Goal: Task Accomplishment & Management: Manage account settings

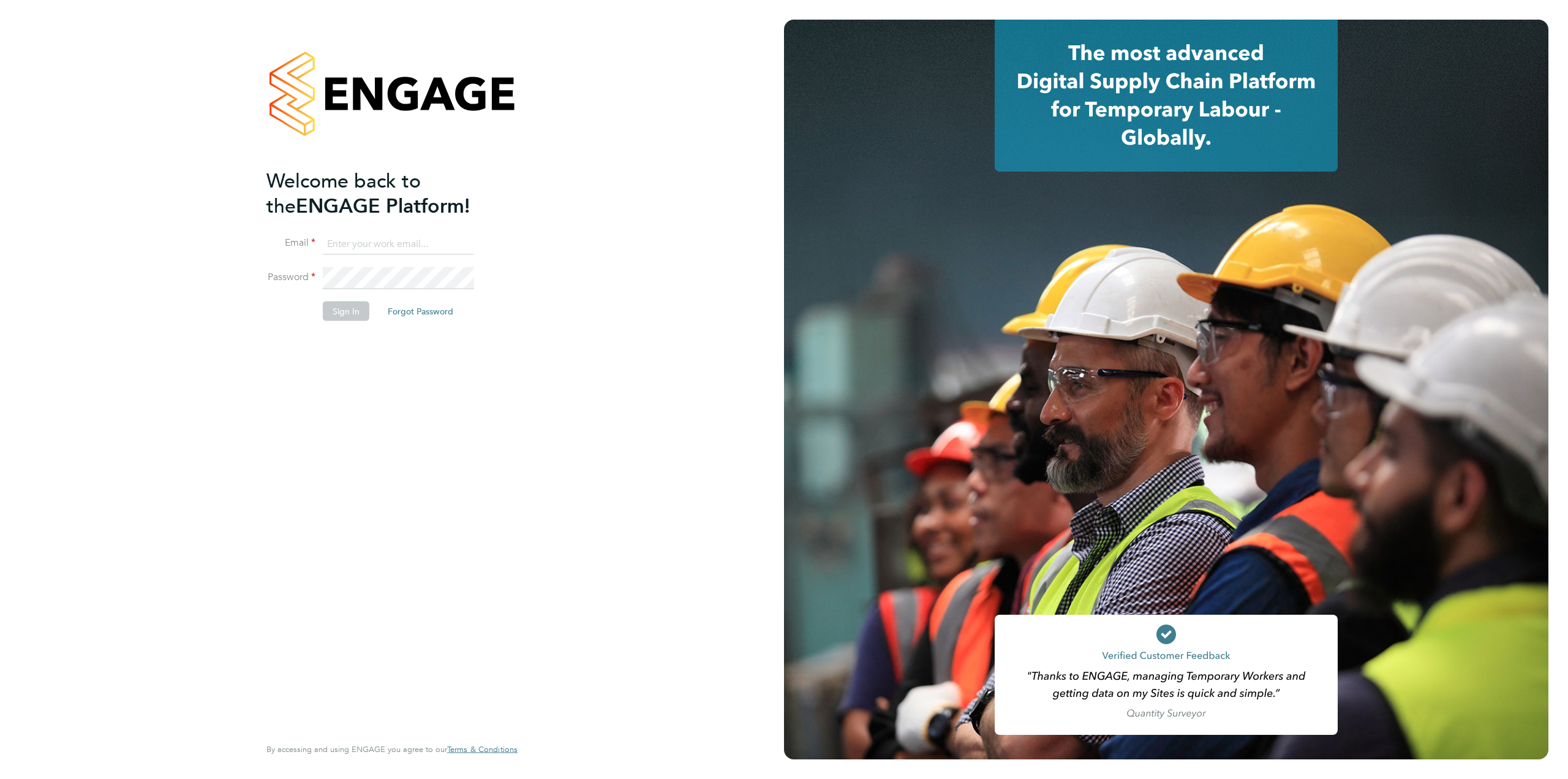
type input "[EMAIL_ADDRESS][PERSON_NAME][DOMAIN_NAME]"
click at [343, 310] on button "Sign In" at bounding box center [346, 310] width 46 height 20
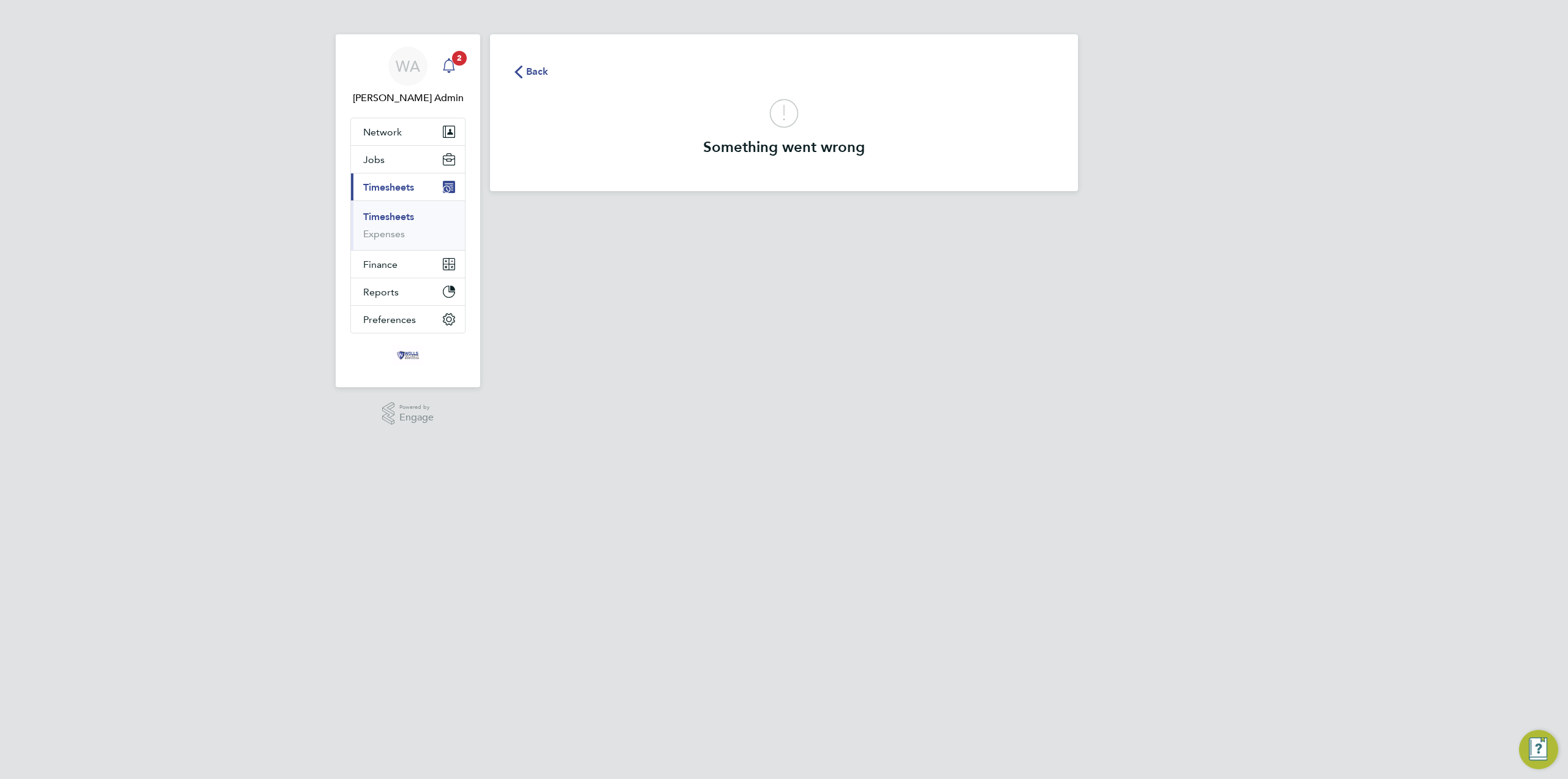
click at [455, 63] on span "2" at bounding box center [460, 58] width 15 height 15
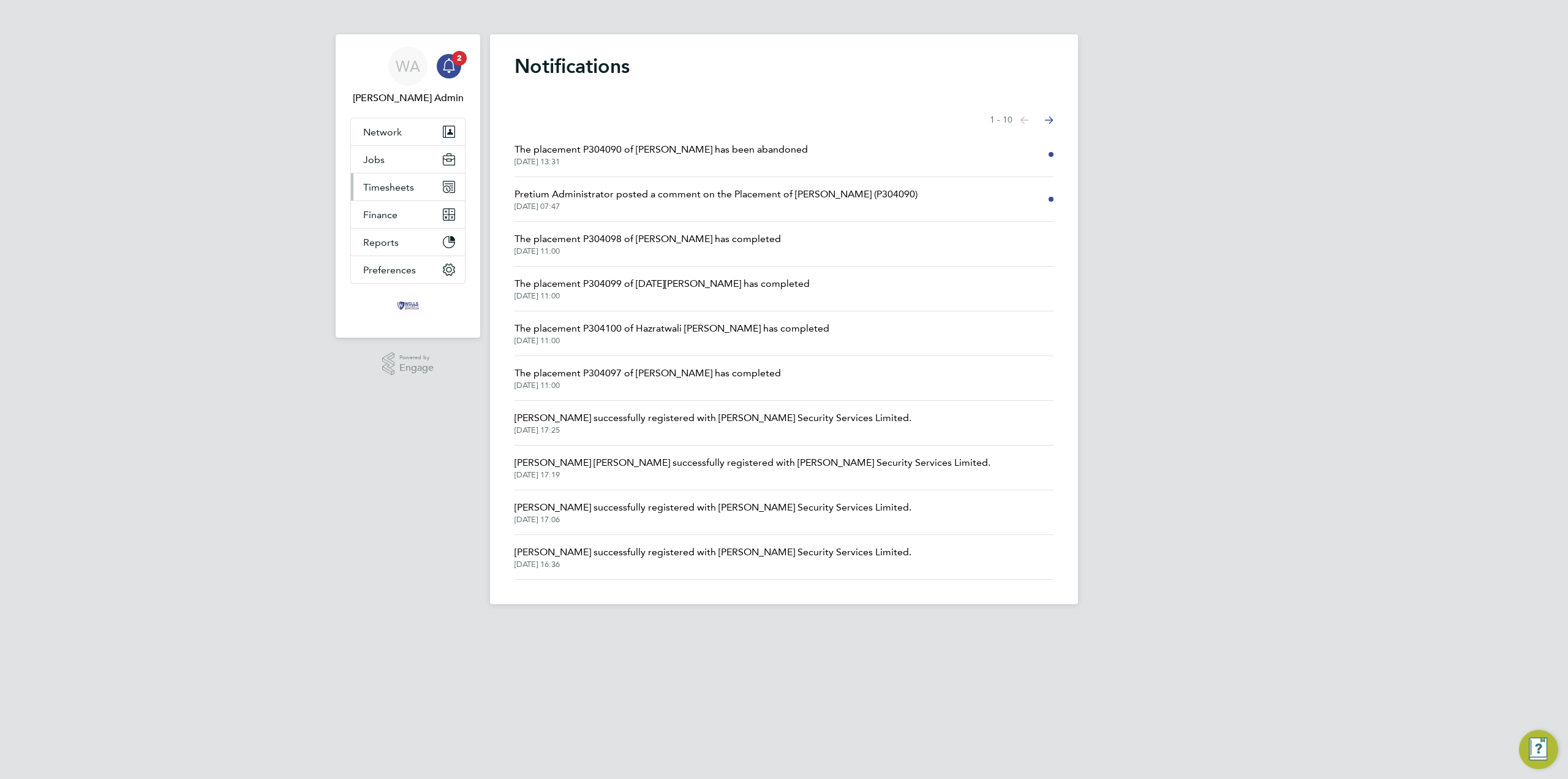
click at [410, 188] on span "Timesheets" at bounding box center [388, 187] width 51 height 12
click at [397, 217] on link "Timesheets" at bounding box center [388, 217] width 51 height 12
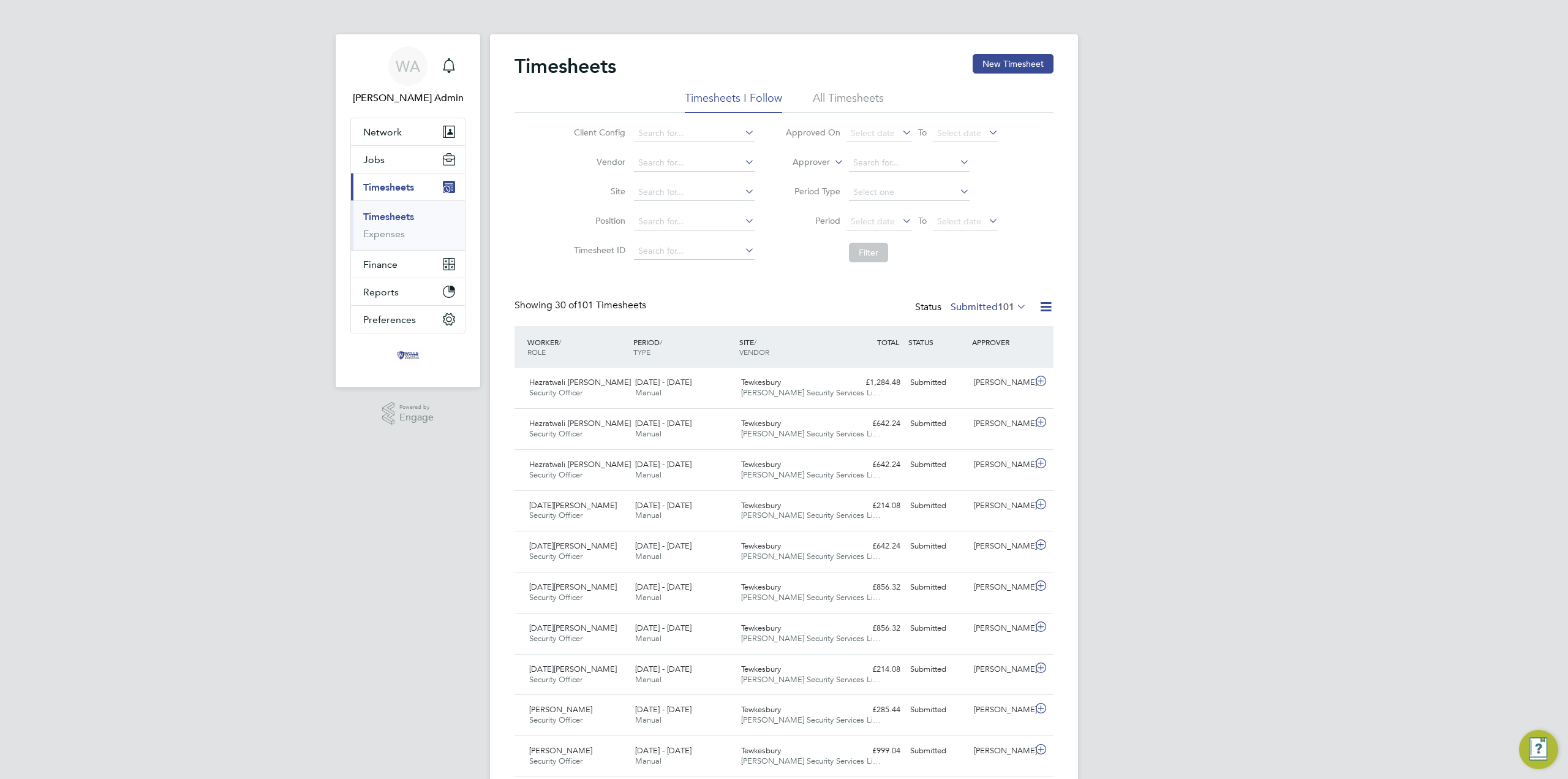
click at [990, 310] on label "Submitted 101" at bounding box center [988, 307] width 76 height 13
click at [990, 310] on label "Submitted 101" at bounding box center [988, 307] width 76 height 13
